Goal: Information Seeking & Learning: Learn about a topic

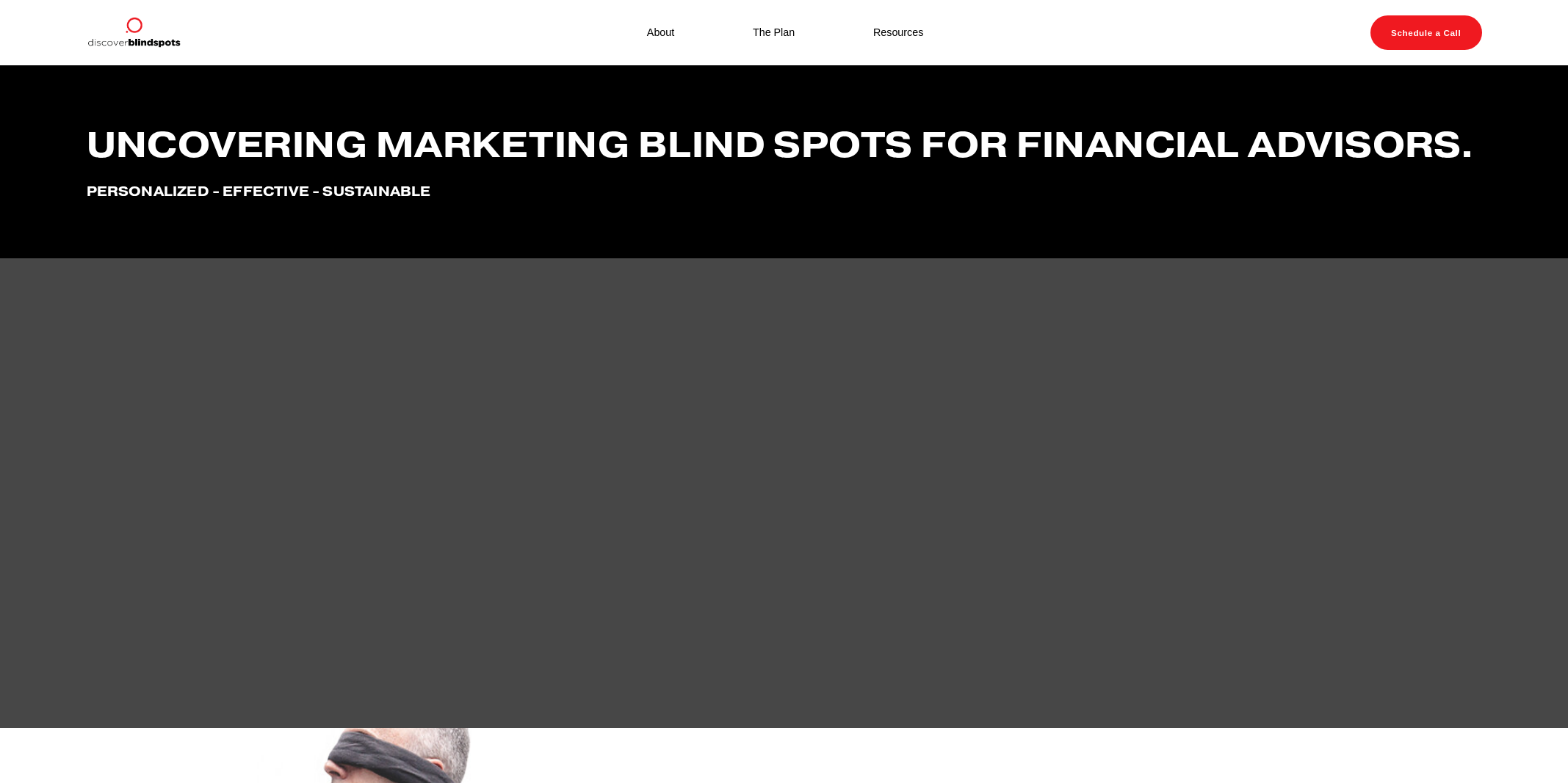
click at [759, 29] on link "The Plan" at bounding box center [773, 32] width 42 height 19
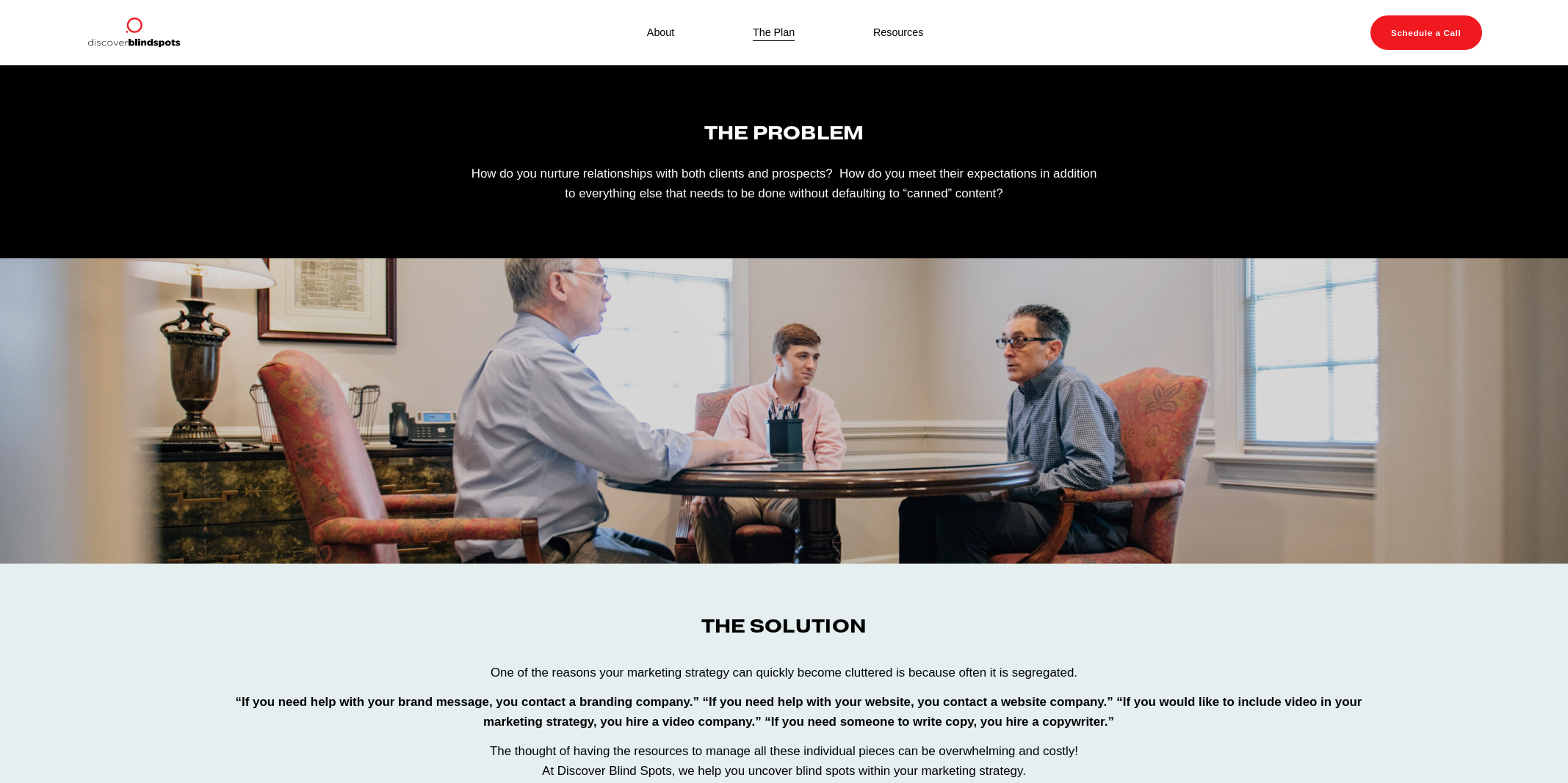
click at [638, 31] on nav "About The Plan Resources" at bounding box center [784, 32] width 355 height 19
click at [667, 28] on link "About" at bounding box center [660, 32] width 27 height 19
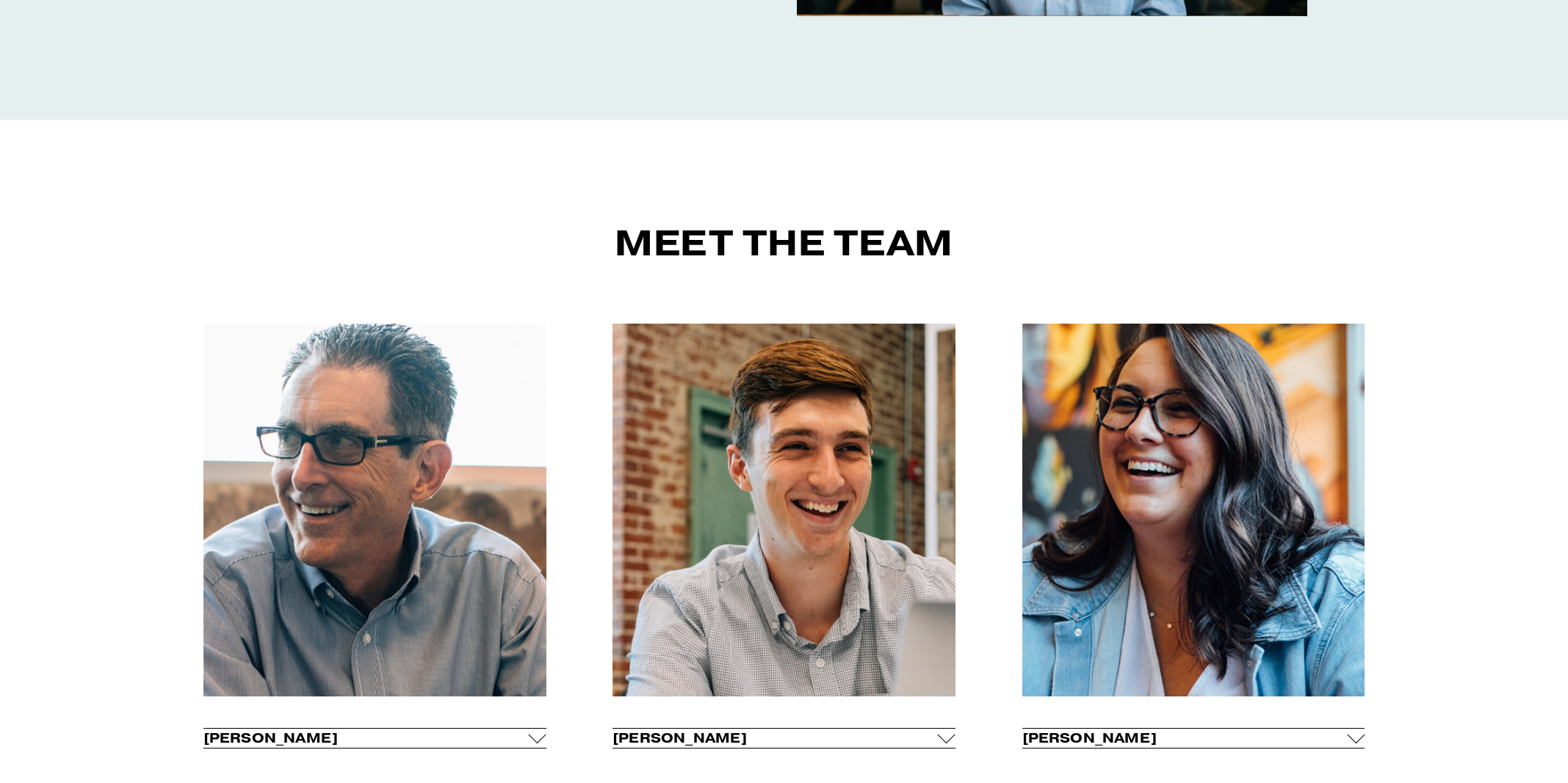
scroll to position [800, 0]
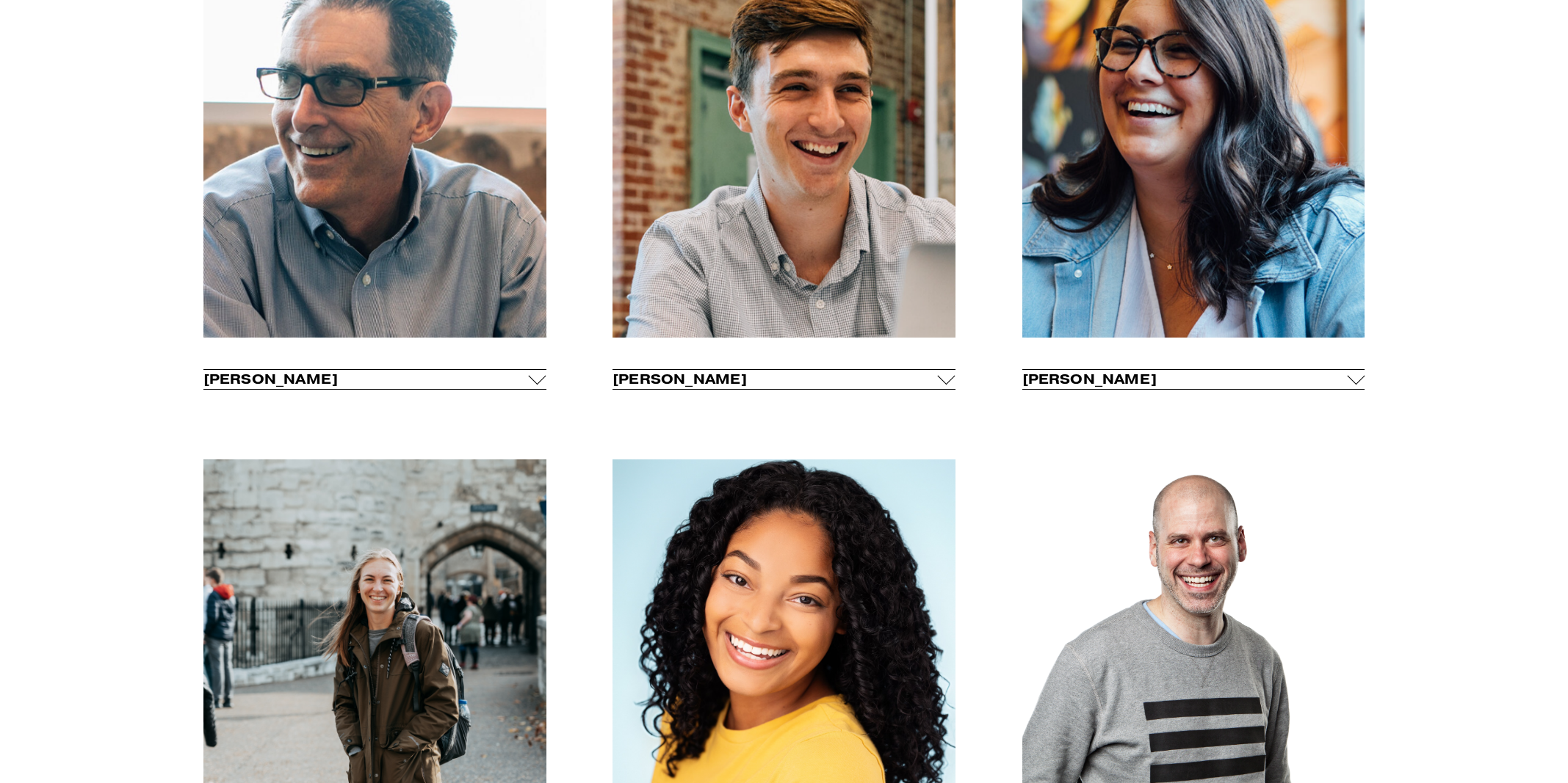
click at [545, 381] on div "Meet the Team Tim Riddle Founder & CEO" at bounding box center [784, 398] width 1568 height 1171
click at [539, 382] on div at bounding box center [537, 376] width 17 height 17
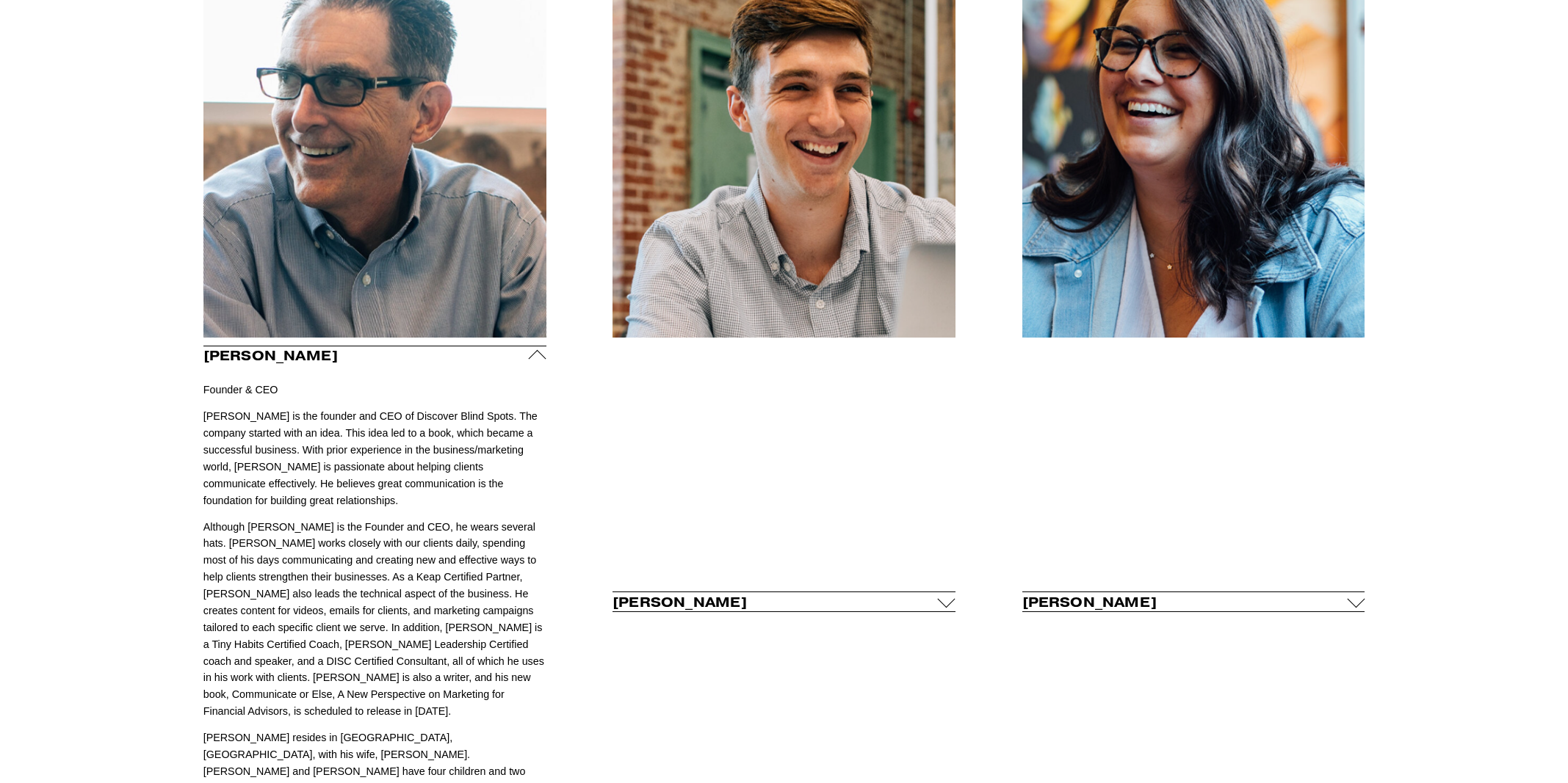
click at [819, 359] on div "Fletcher Riddle Meet Fletcher Riddle. Fletcher is Tim Riddle’s son. He watched …" at bounding box center [783, 602] width 343 height 513
click at [941, 590] on div at bounding box center [946, 599] width 17 height 17
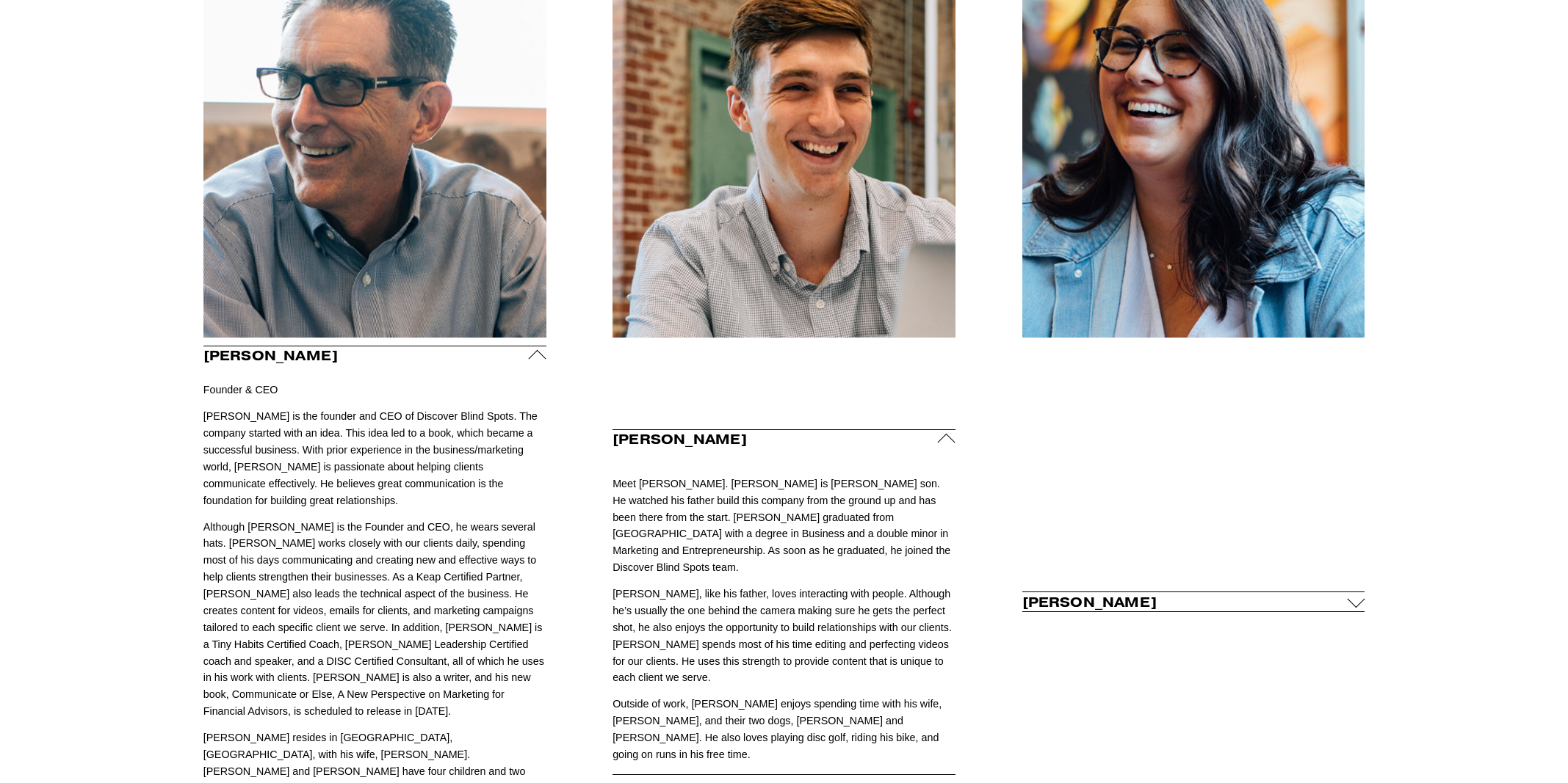
click at [1142, 594] on span "Carly Riddle" at bounding box center [1185, 602] width 325 height 17
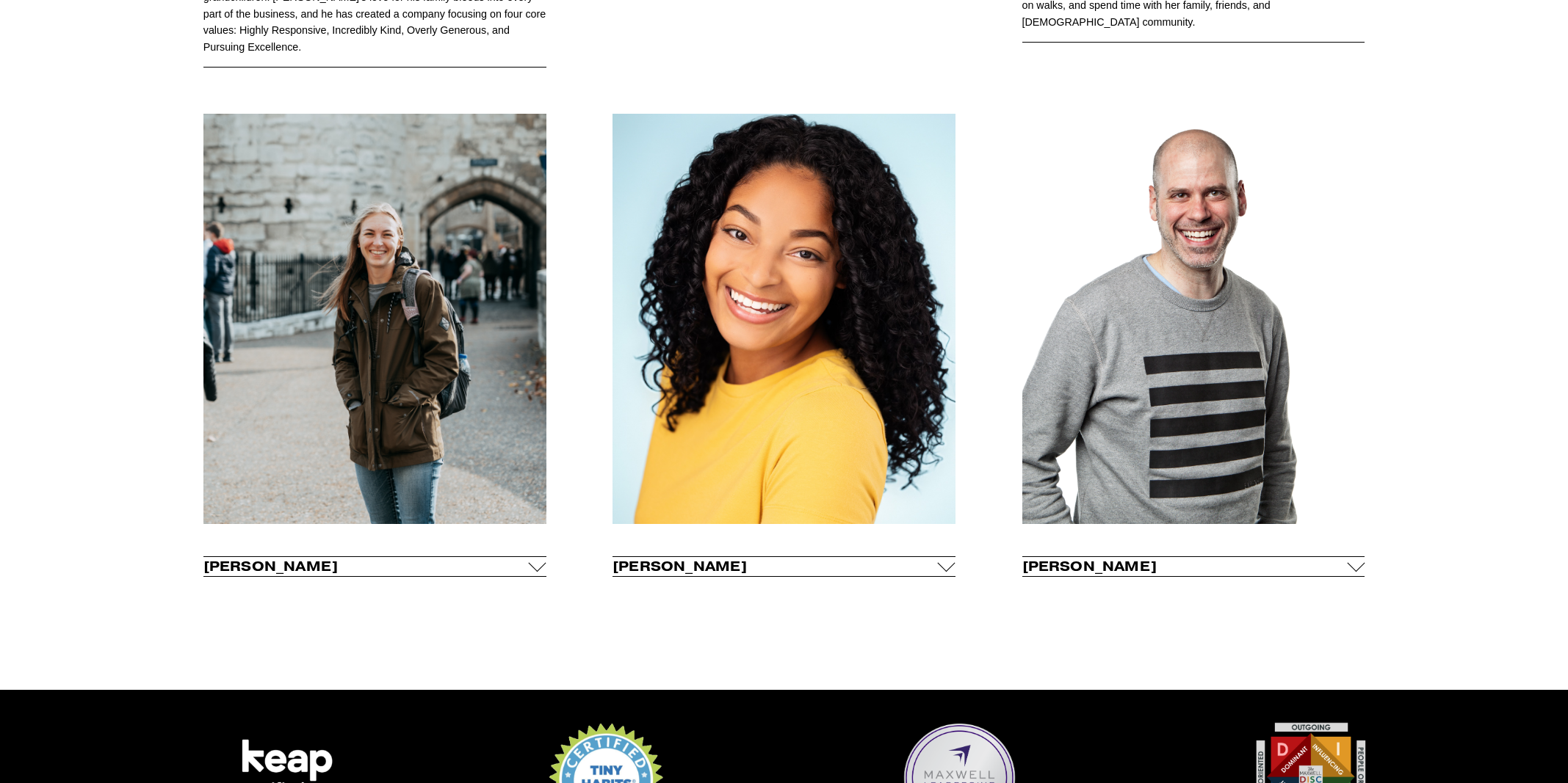
scroll to position [1667, 0]
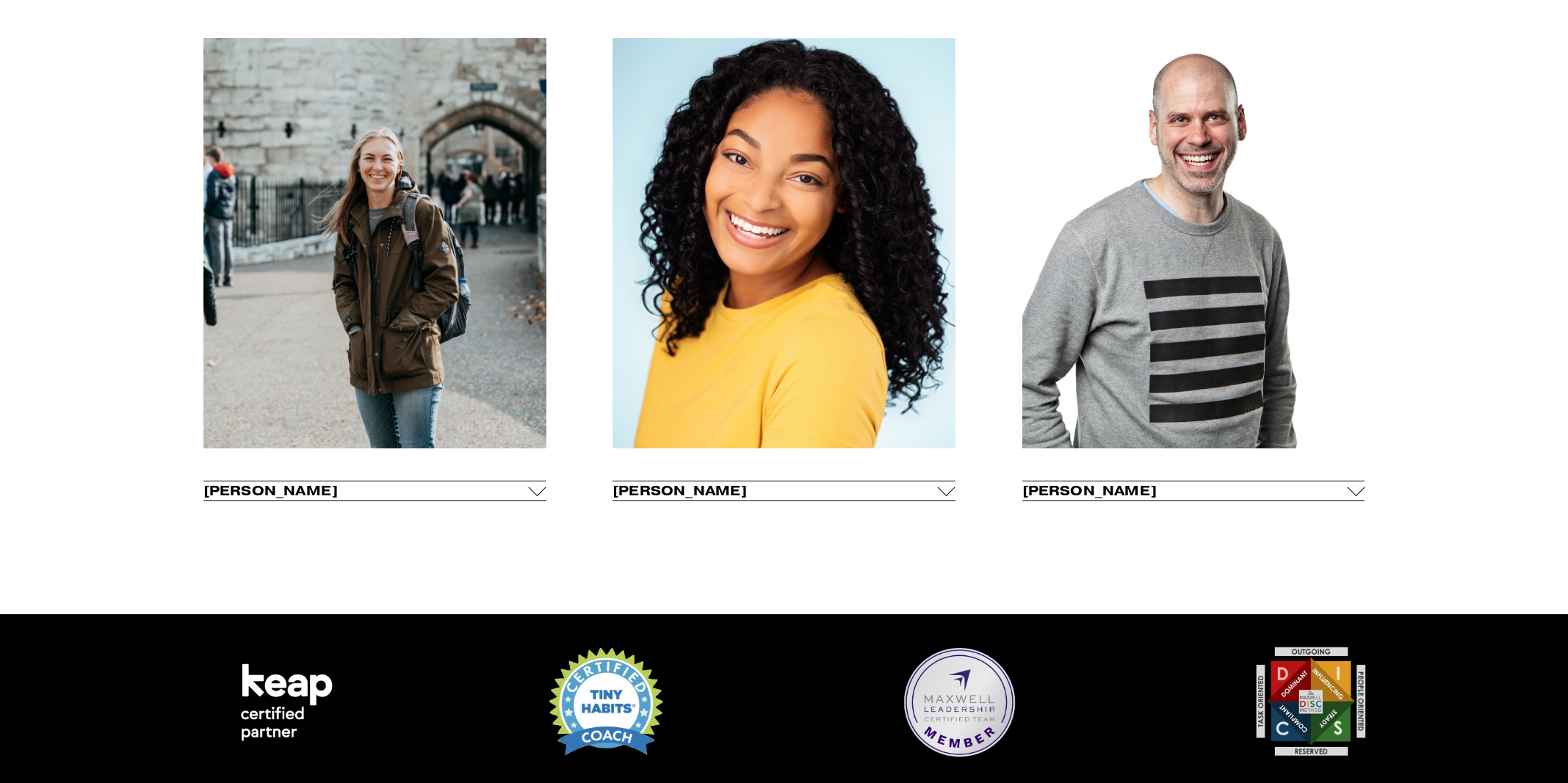
click at [304, 483] on span "Leslie Franks" at bounding box center [366, 491] width 325 height 17
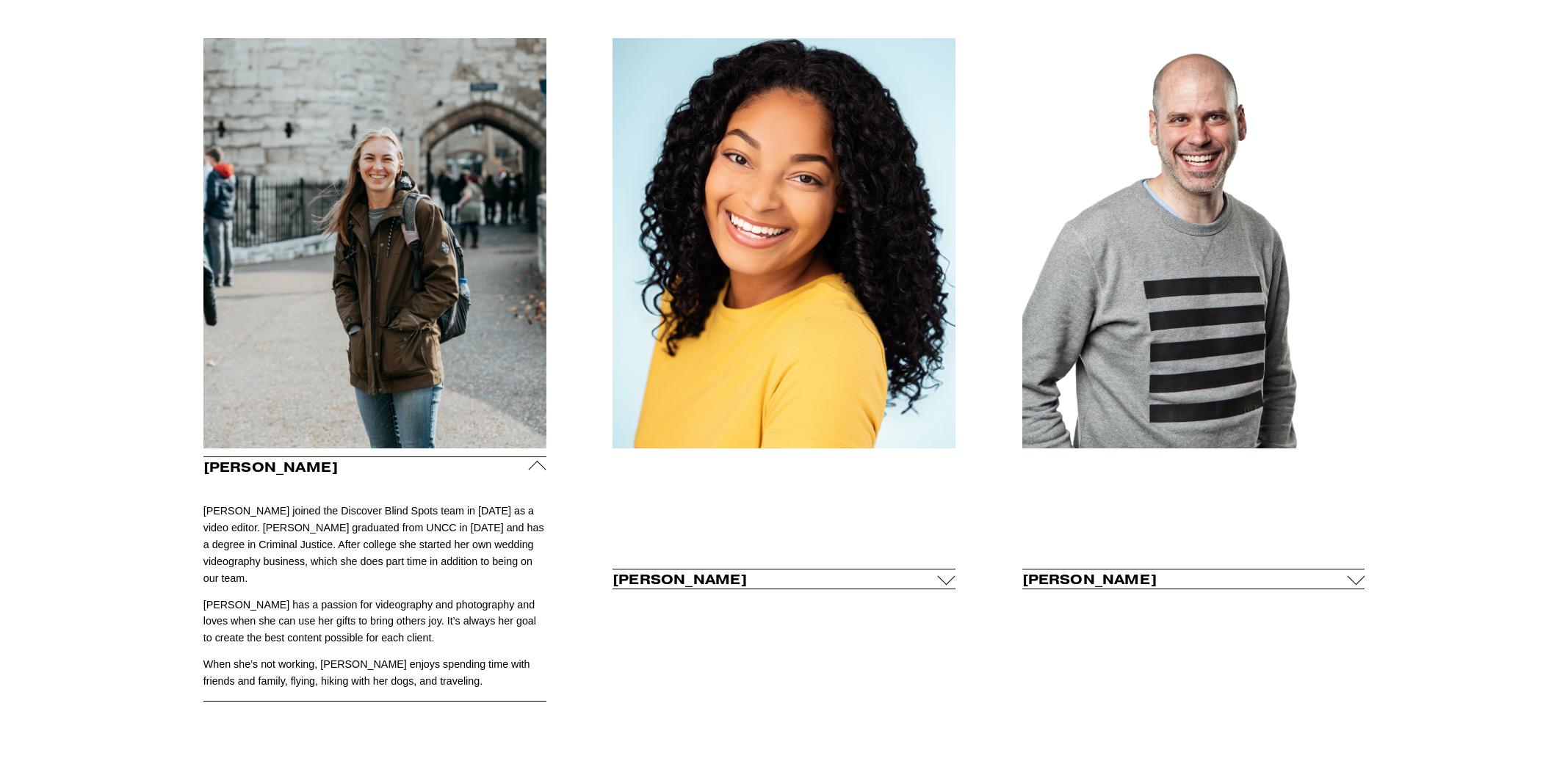
click at [764, 571] on span "Selena Riddle" at bounding box center [775, 580] width 325 height 17
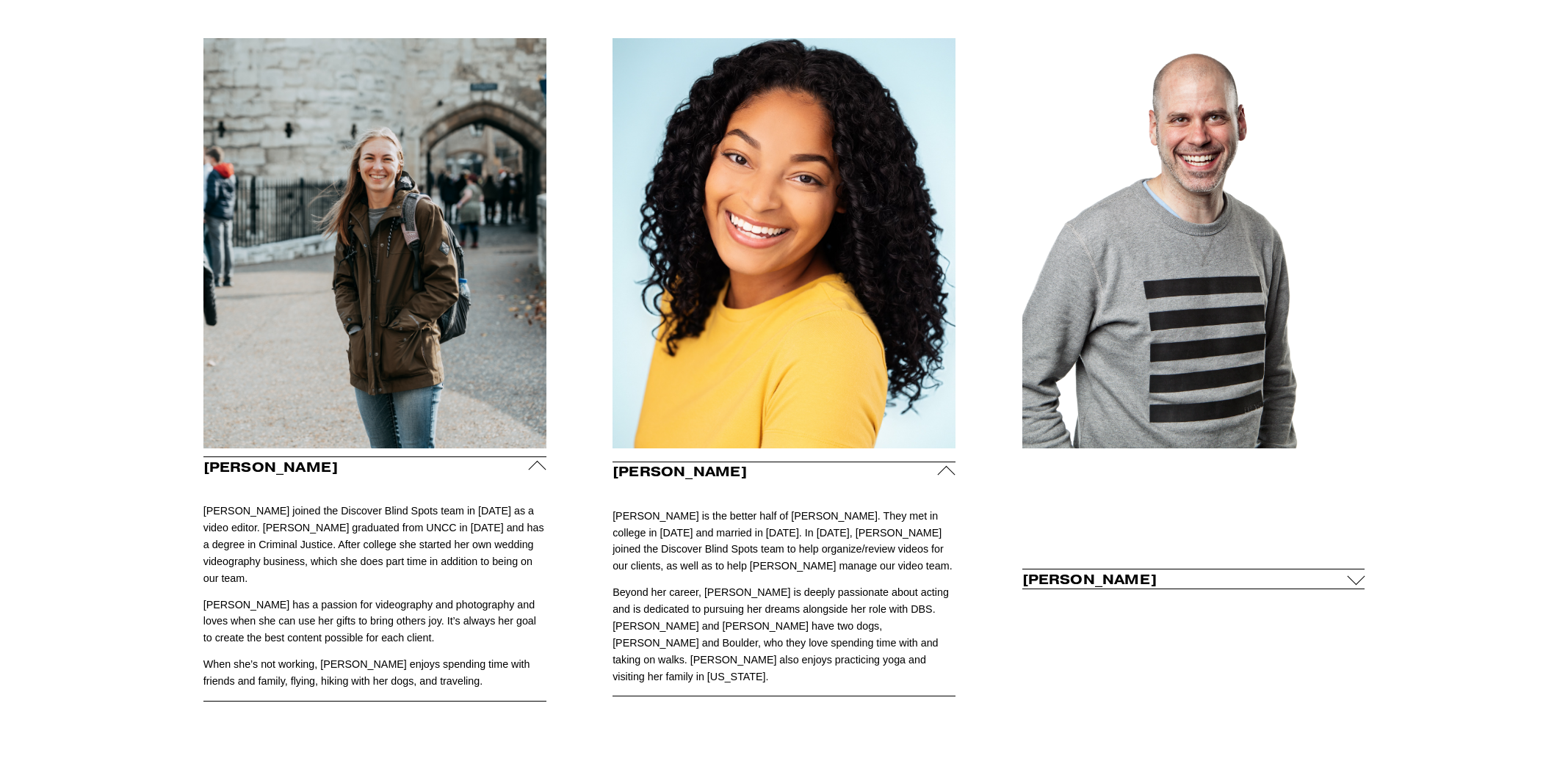
click at [1188, 571] on span "Pete Tarwacki" at bounding box center [1185, 580] width 325 height 17
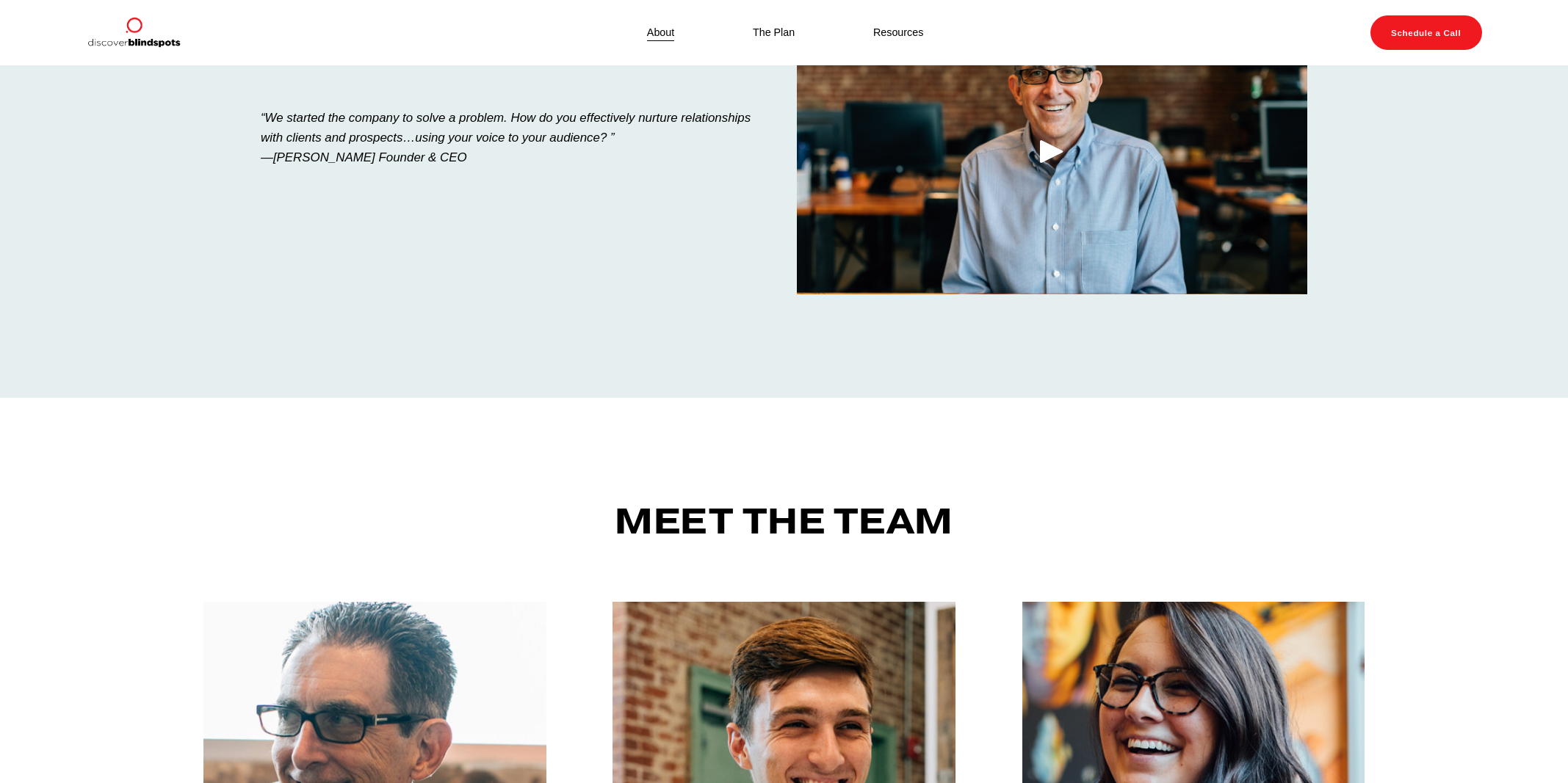
scroll to position [0, 0]
